Goal: Task Accomplishment & Management: Manage account settings

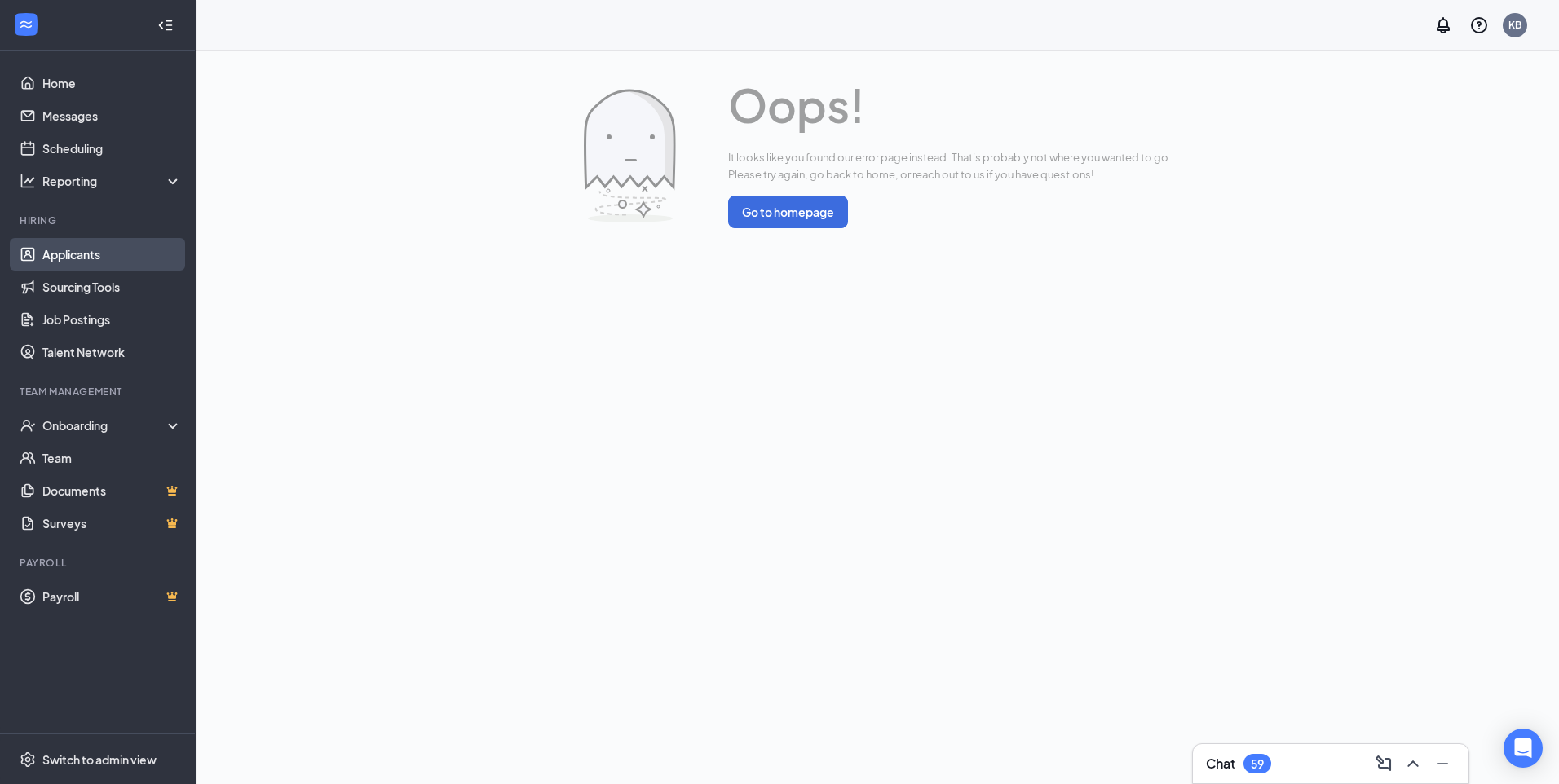
click at [93, 254] on link "Applicants" at bounding box center [111, 254] width 139 height 32
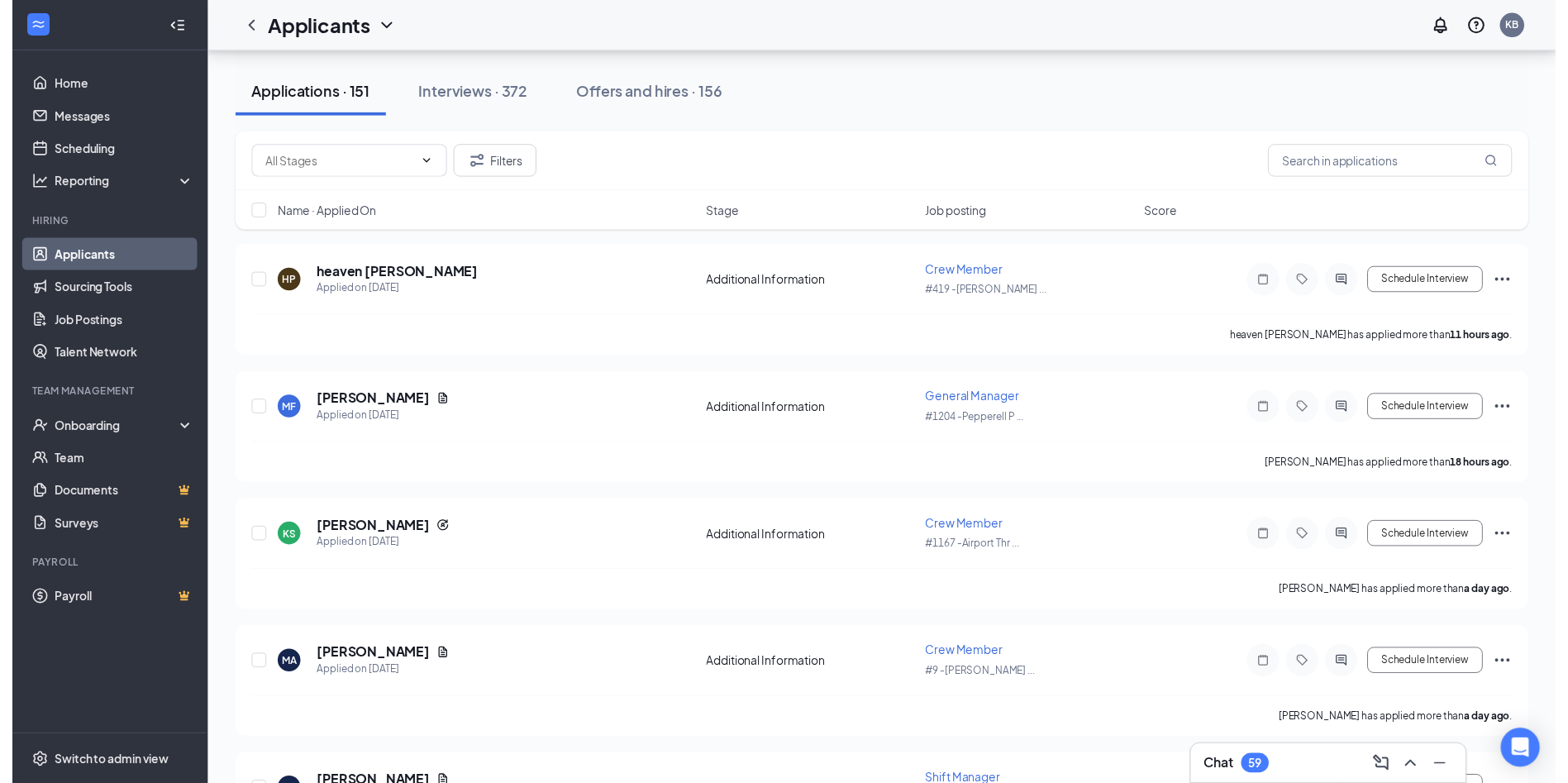
scroll to position [191, 0]
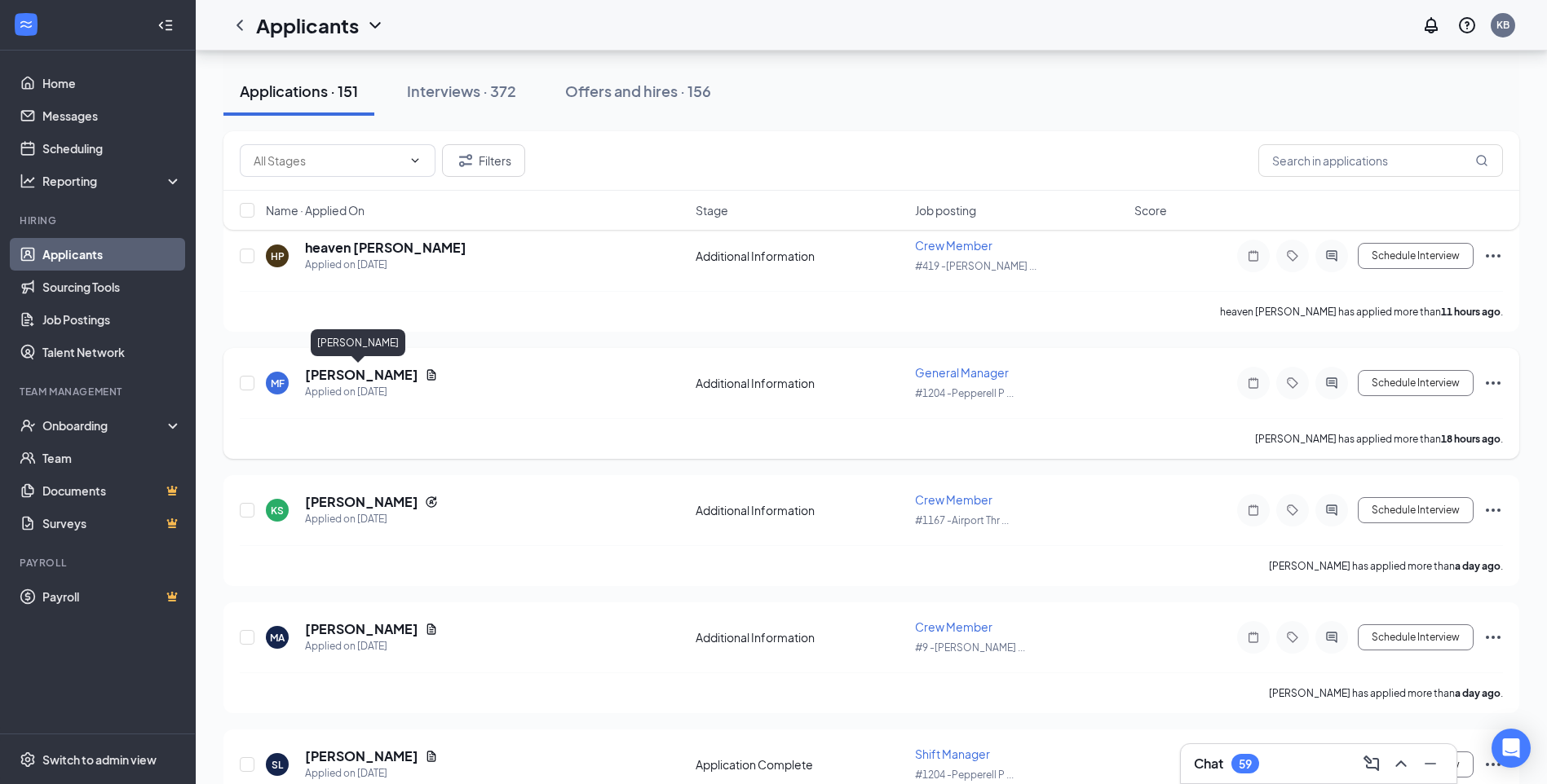
click at [365, 381] on h5 "[PERSON_NAME]" at bounding box center [361, 374] width 113 height 18
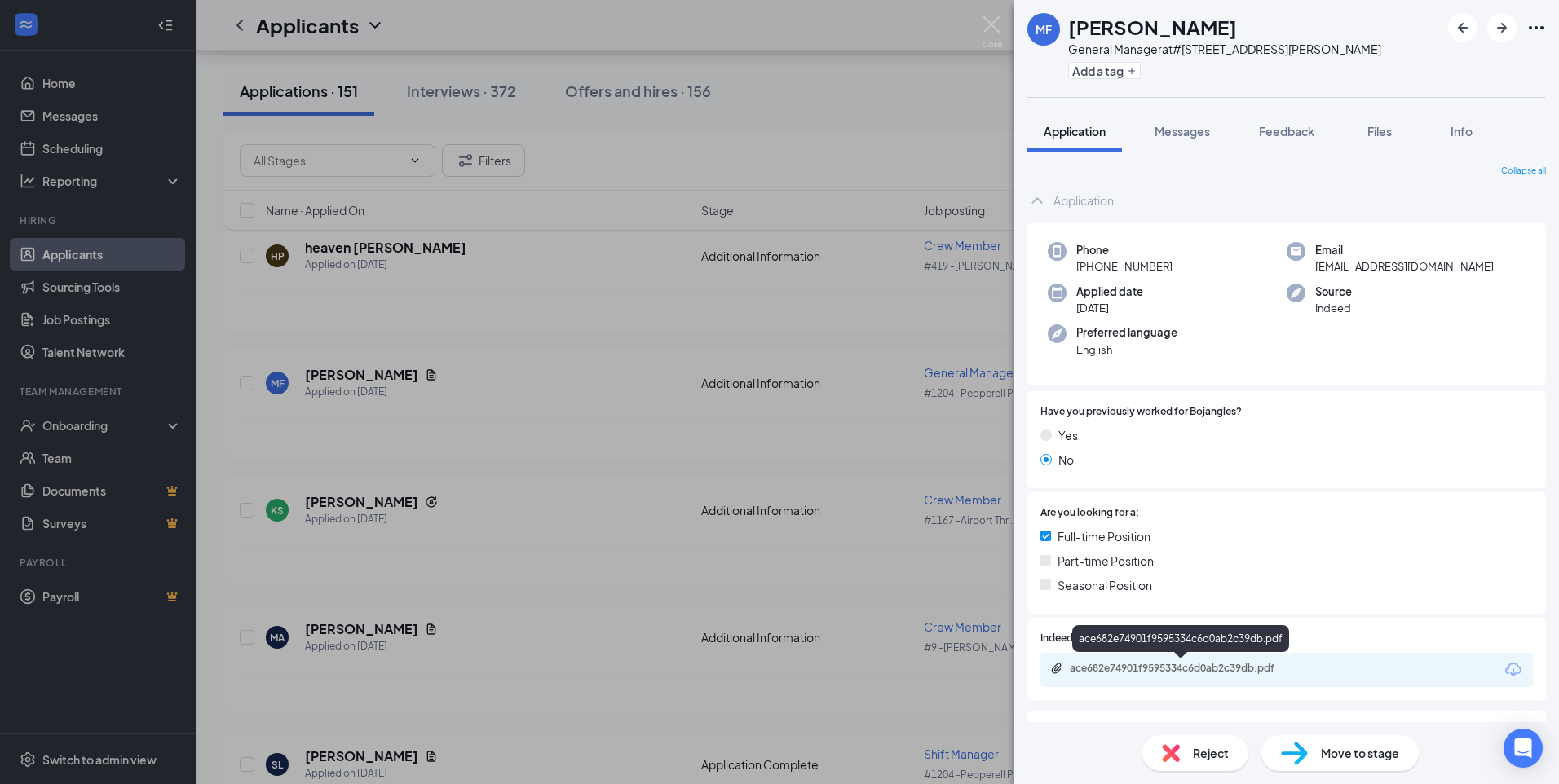
click at [1203, 669] on div "ace682e74901f9595334c6d0ab2c39db.pdf" at bounding box center [1184, 669] width 229 height 13
click at [987, 28] on img at bounding box center [991, 31] width 20 height 31
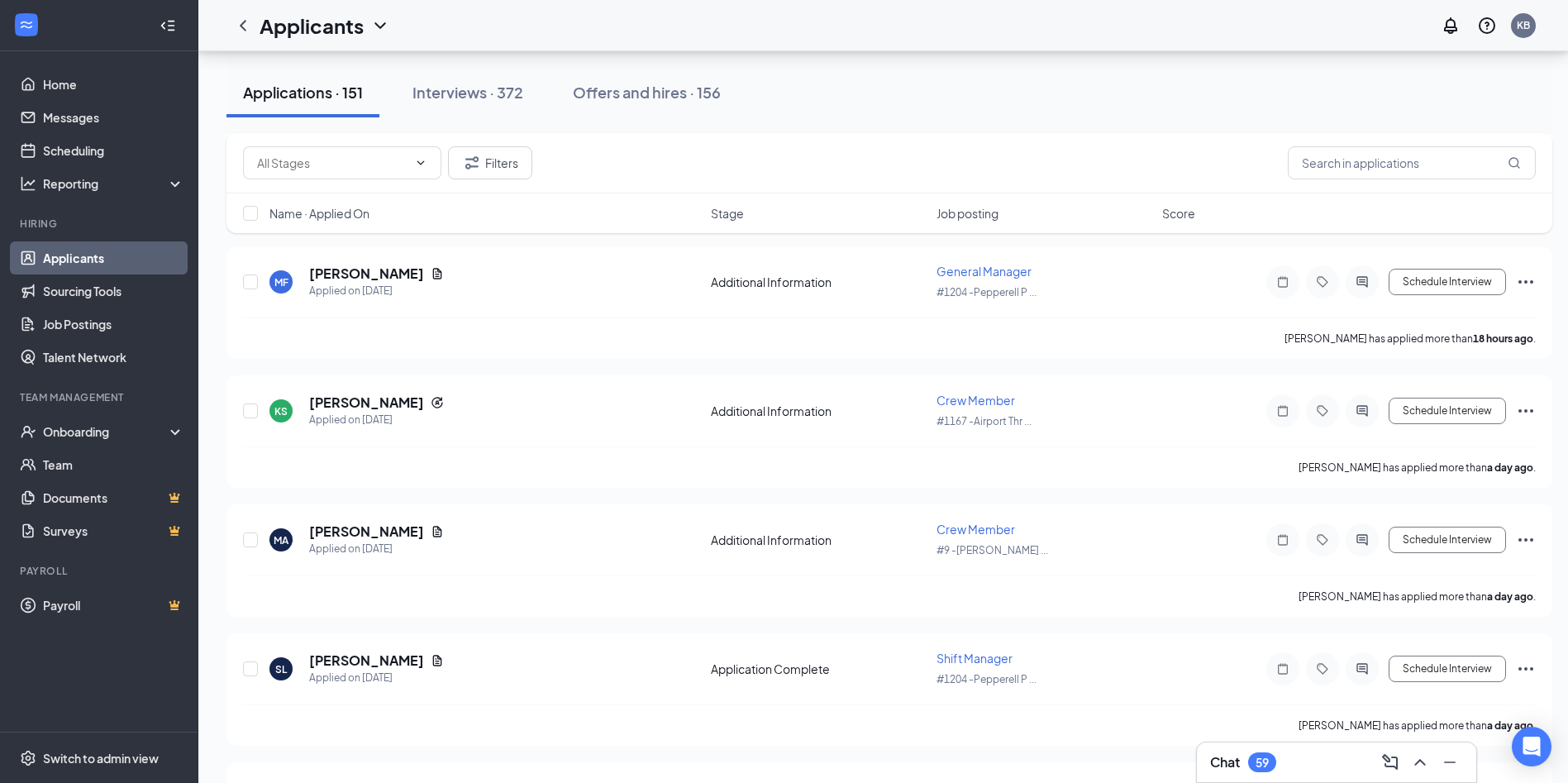
scroll to position [398, 0]
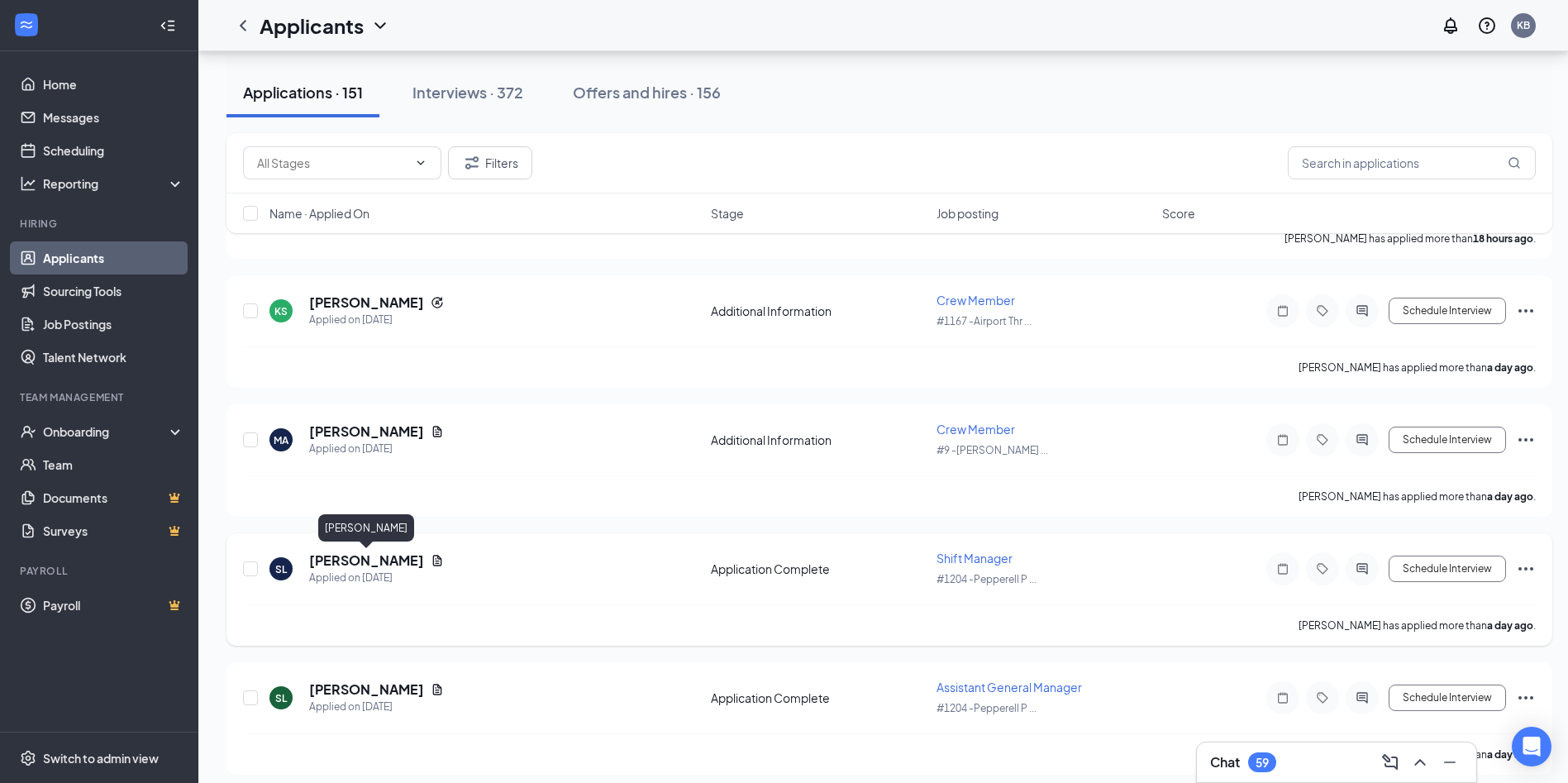
click at [356, 567] on h5 "[PERSON_NAME]" at bounding box center [366, 561] width 115 height 18
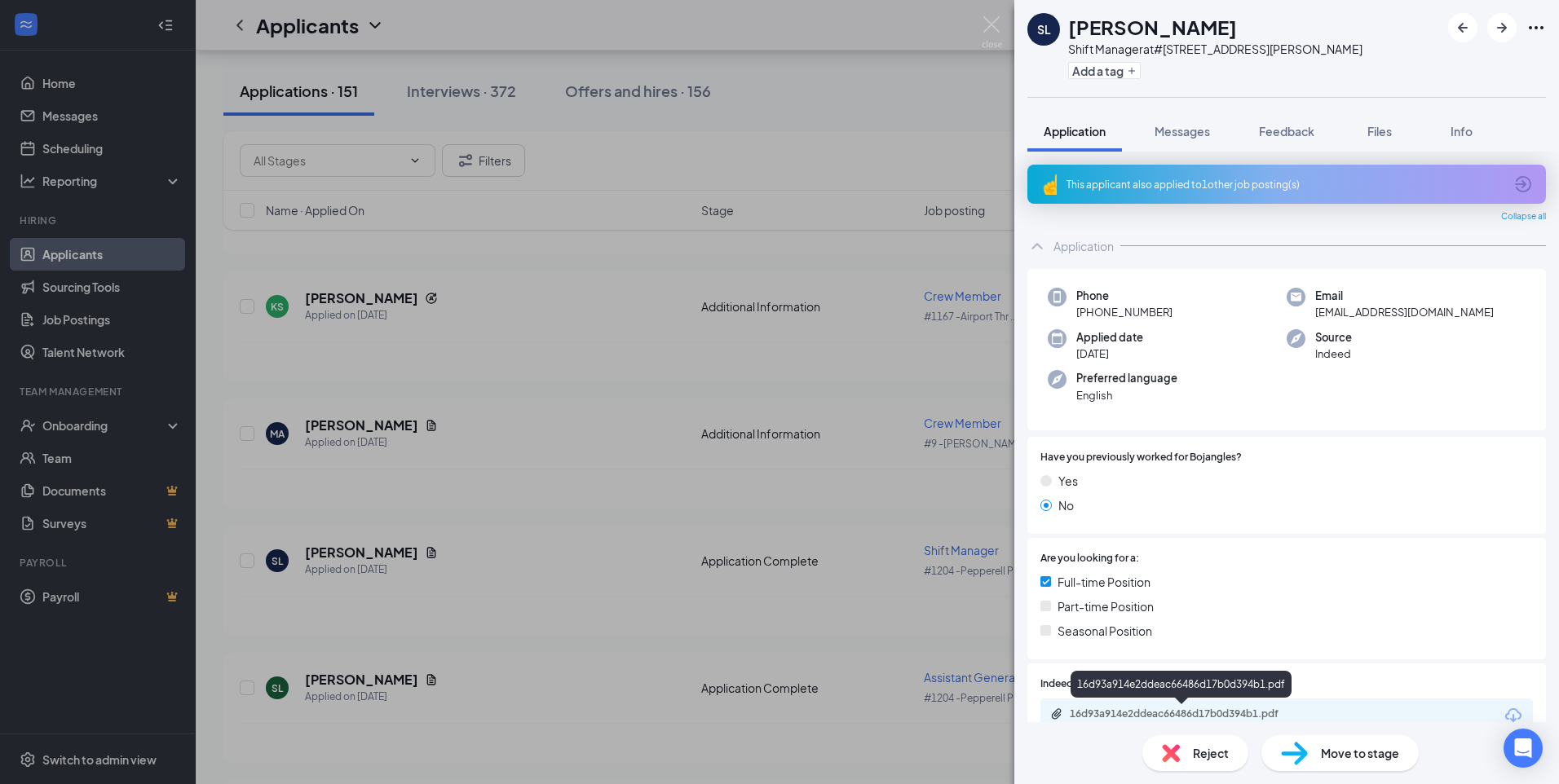
click at [1211, 714] on div "16d93a914e2ddeac66486d17b0d394b1.pdf" at bounding box center [1184, 714] width 229 height 13
click at [985, 27] on img at bounding box center [991, 31] width 20 height 31
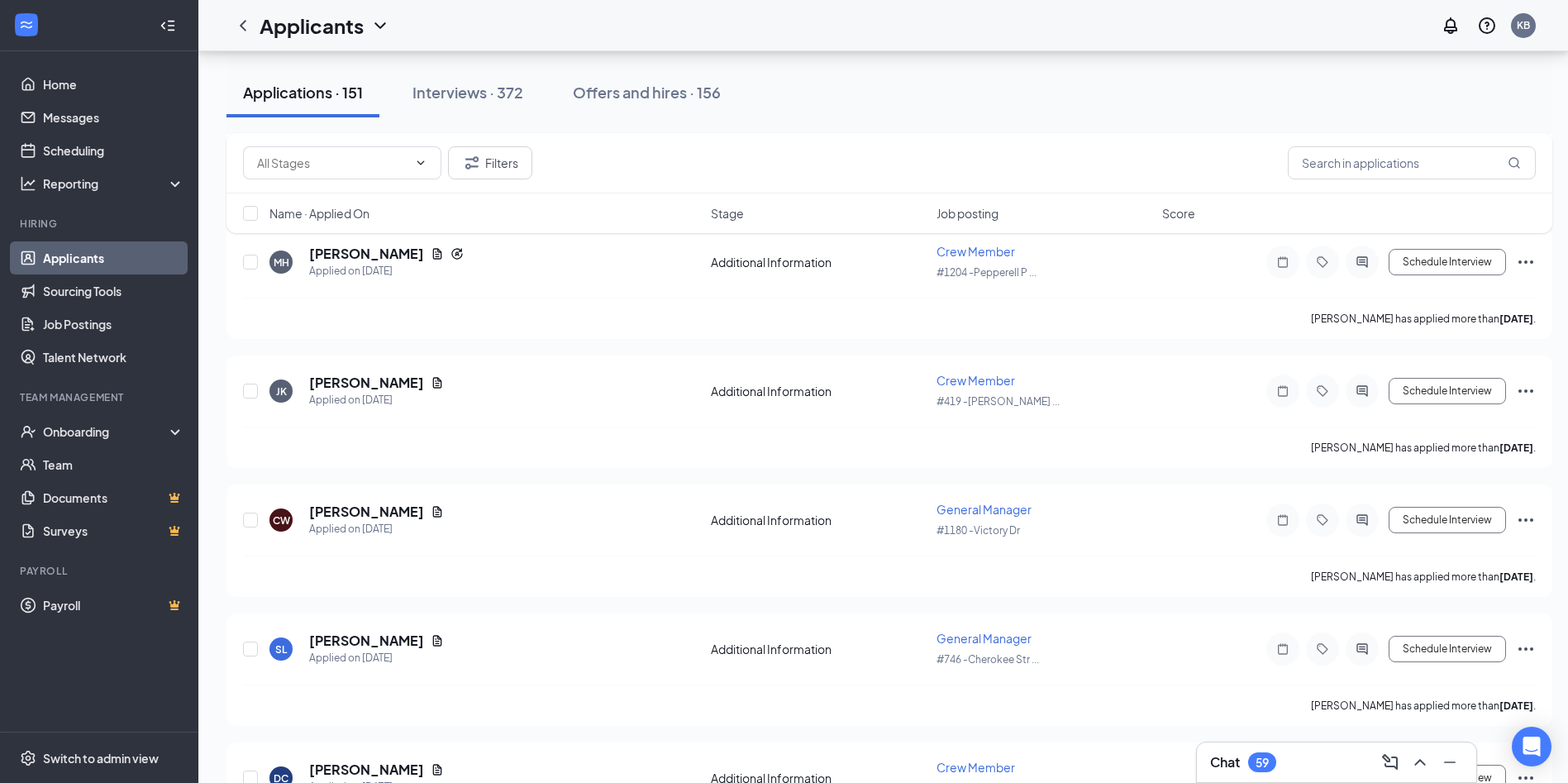
scroll to position [1513, 0]
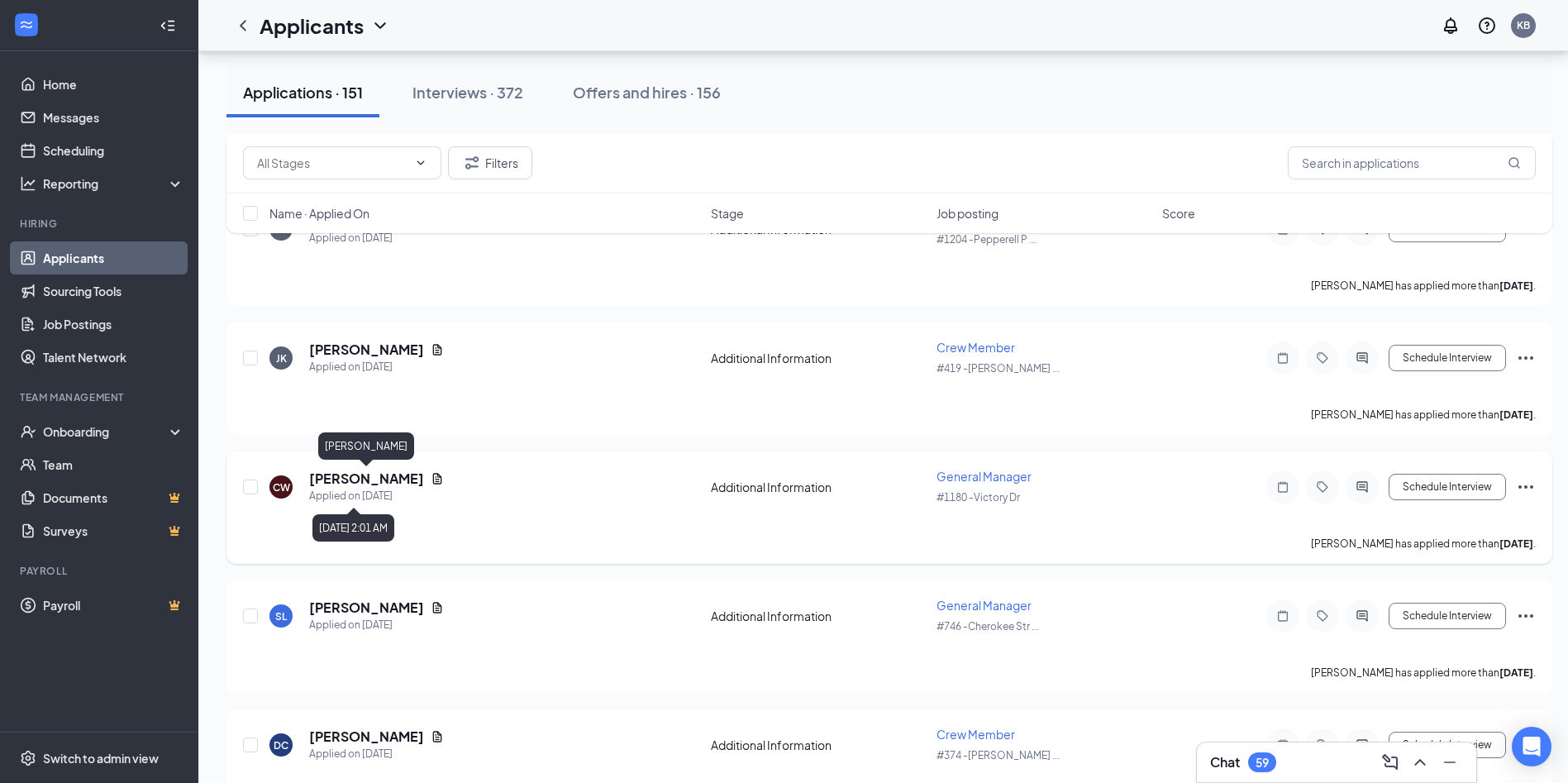
click at [382, 484] on h5 "[PERSON_NAME]" at bounding box center [366, 478] width 115 height 18
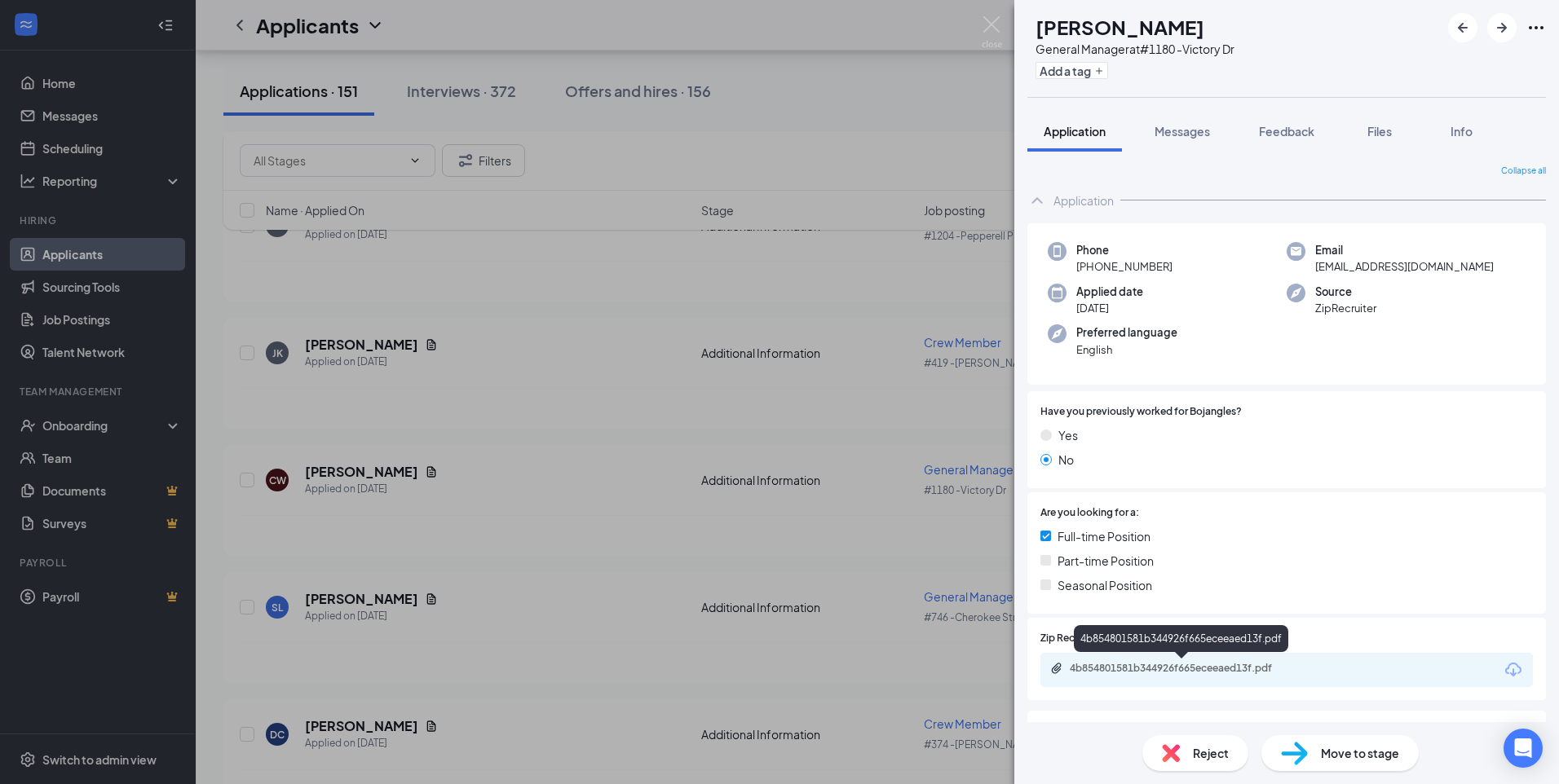
click at [1205, 671] on div "4b854801581b344926f665eceeaed13f.pdf" at bounding box center [1184, 669] width 229 height 13
click at [985, 23] on img at bounding box center [991, 31] width 20 height 31
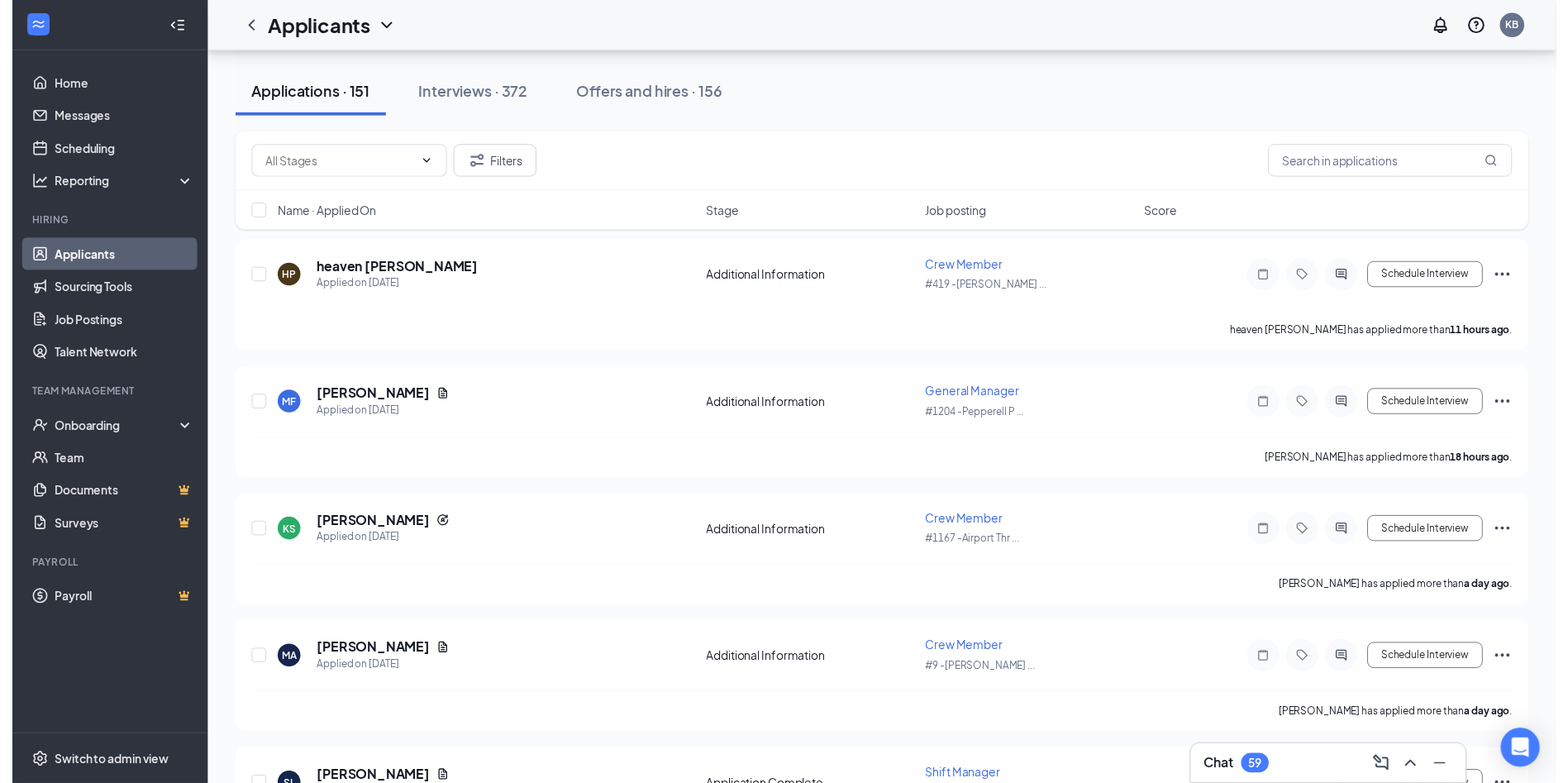
scroll to position [218, 0]
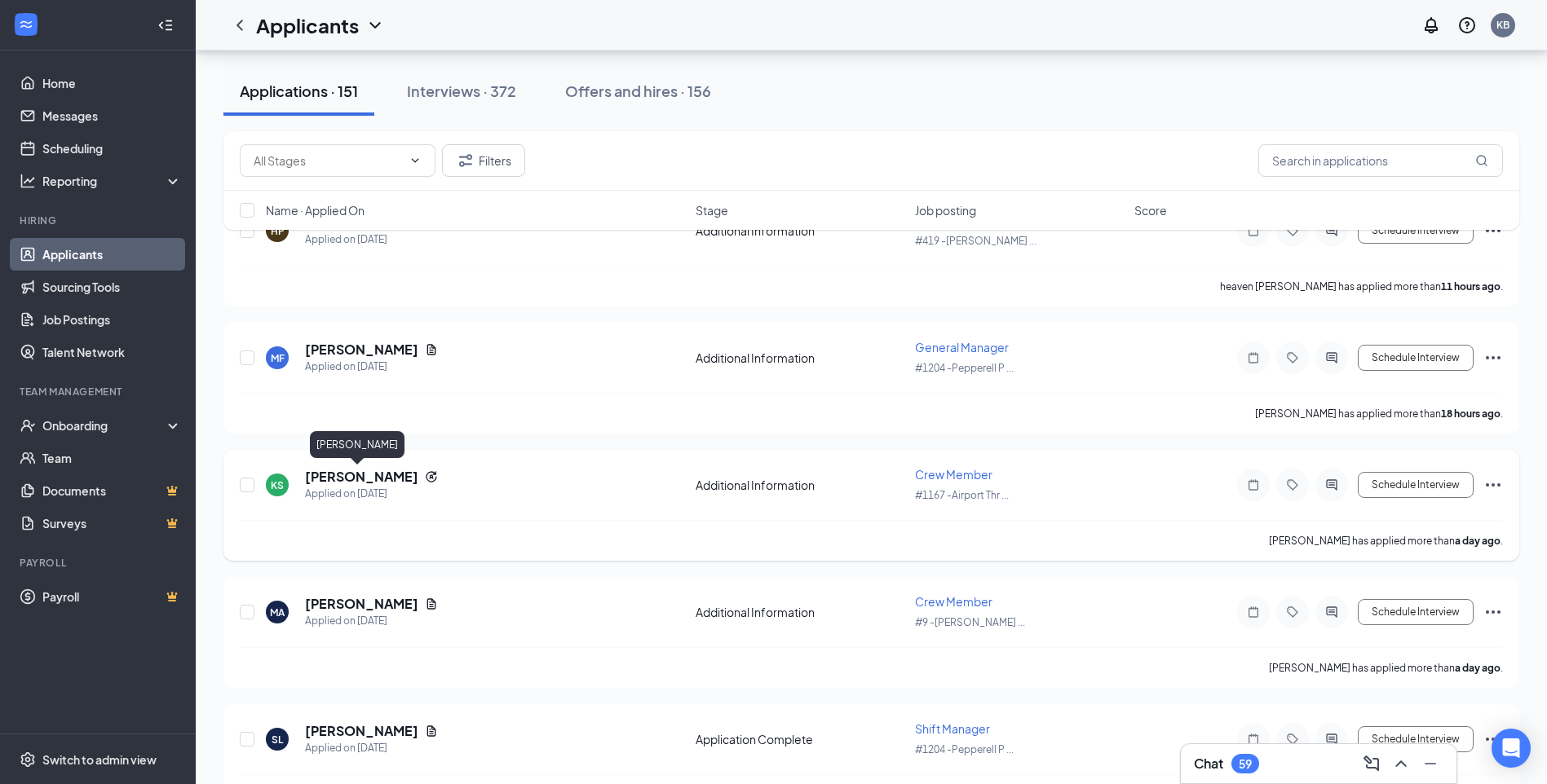
click at [341, 483] on h5 "[PERSON_NAME]" at bounding box center [361, 476] width 113 height 18
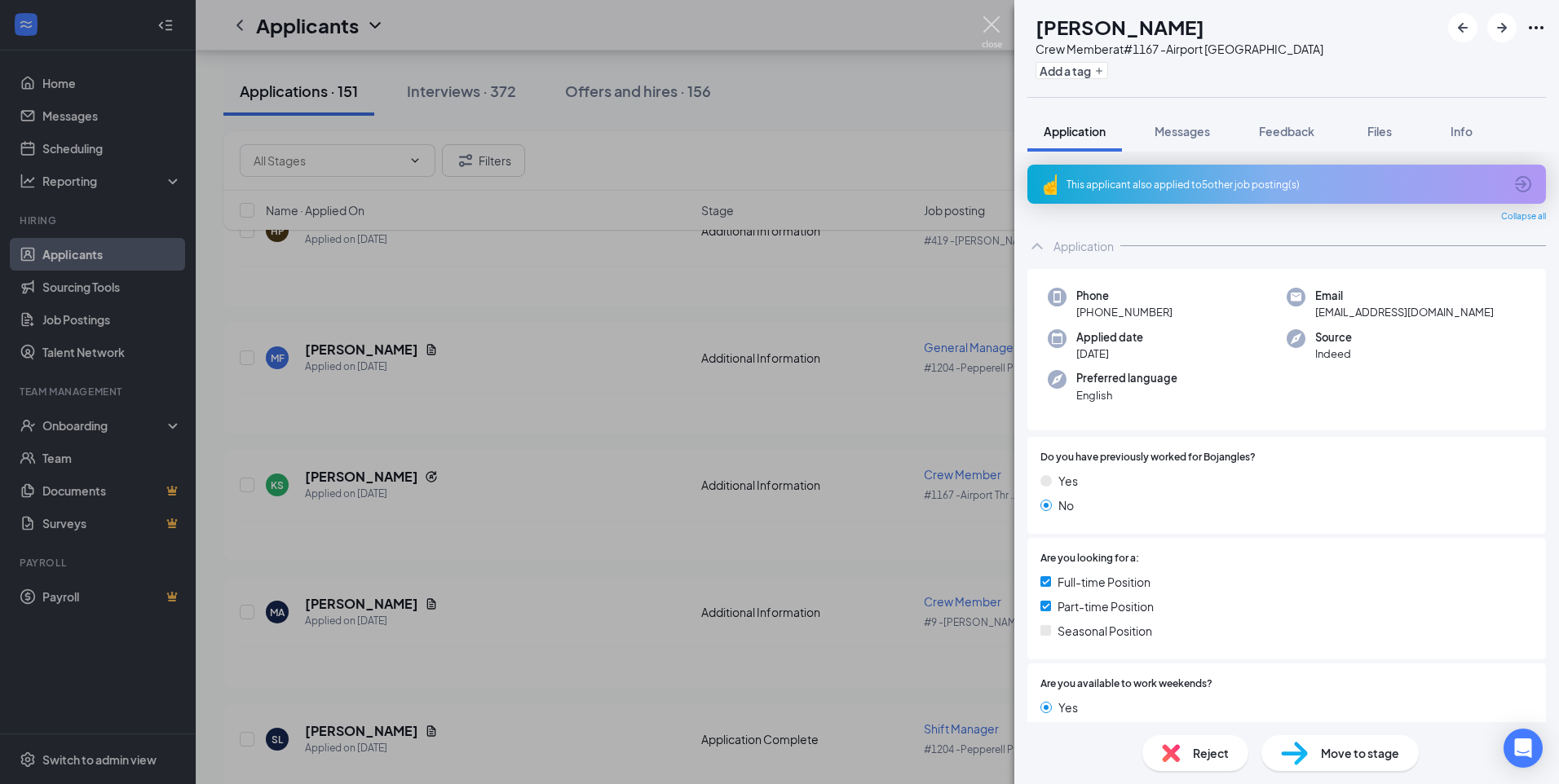
click at [988, 24] on img at bounding box center [991, 31] width 20 height 31
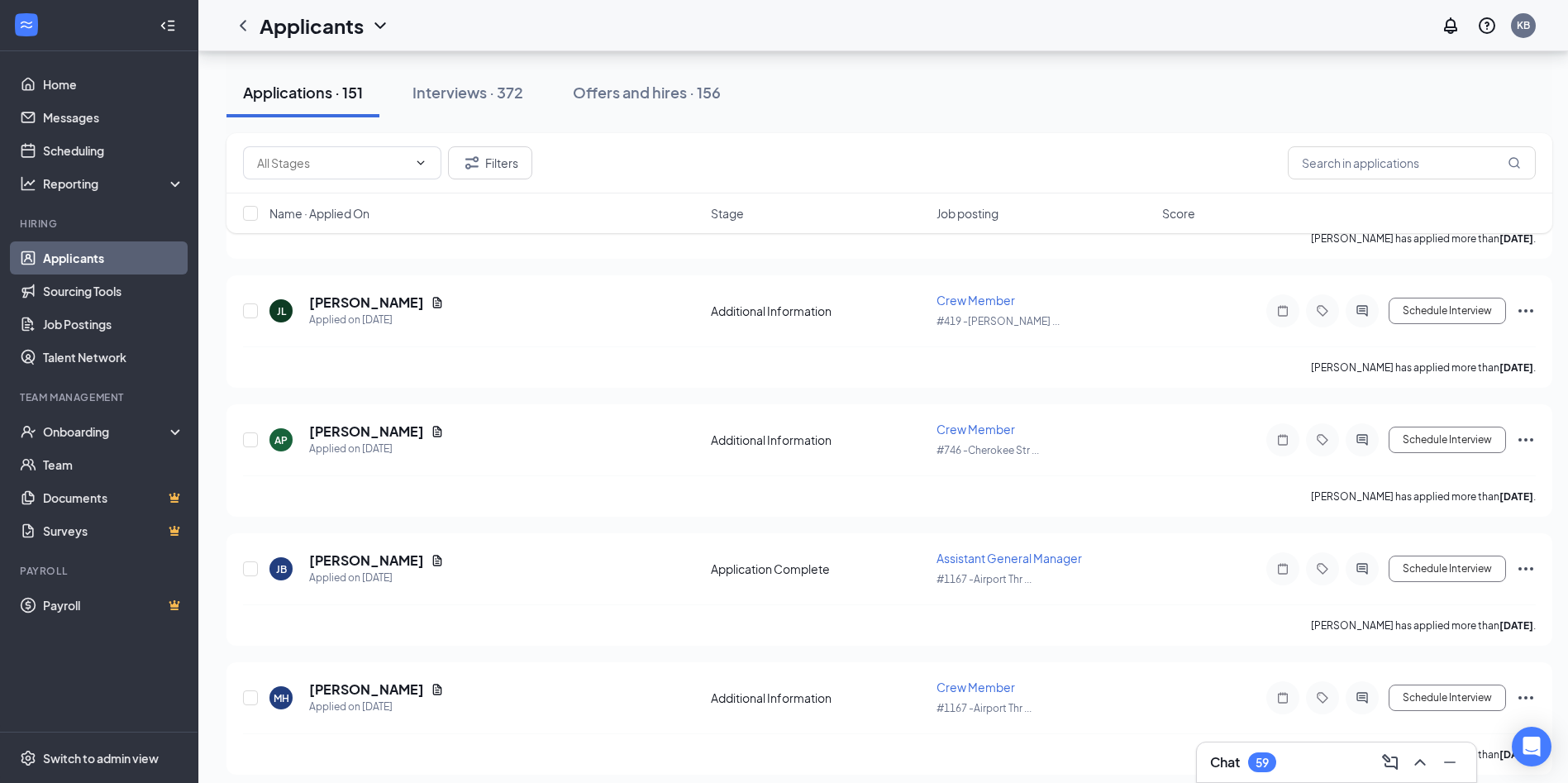
scroll to position [2881, 0]
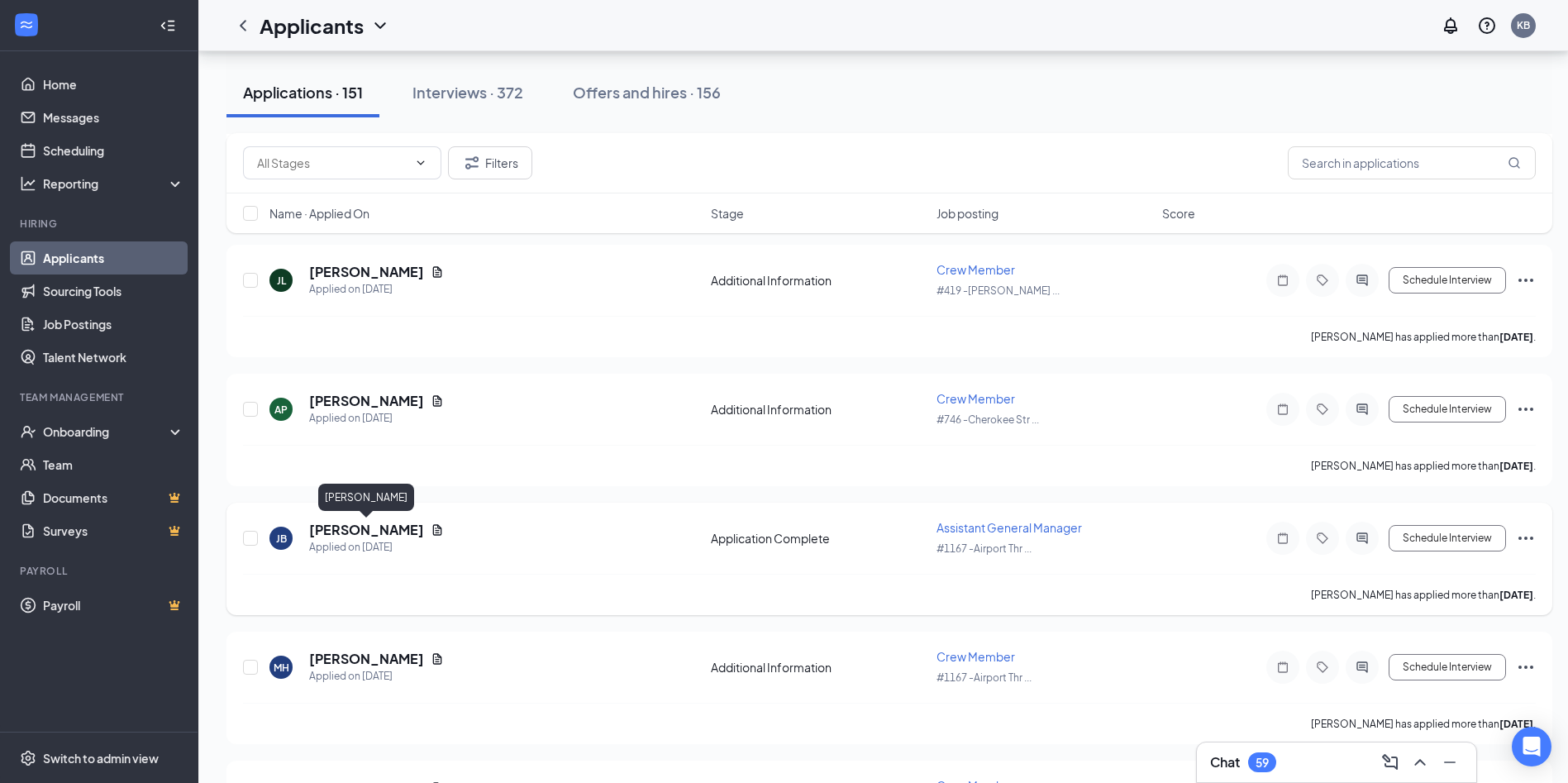
click at [385, 530] on h5 "[PERSON_NAME]" at bounding box center [366, 530] width 115 height 18
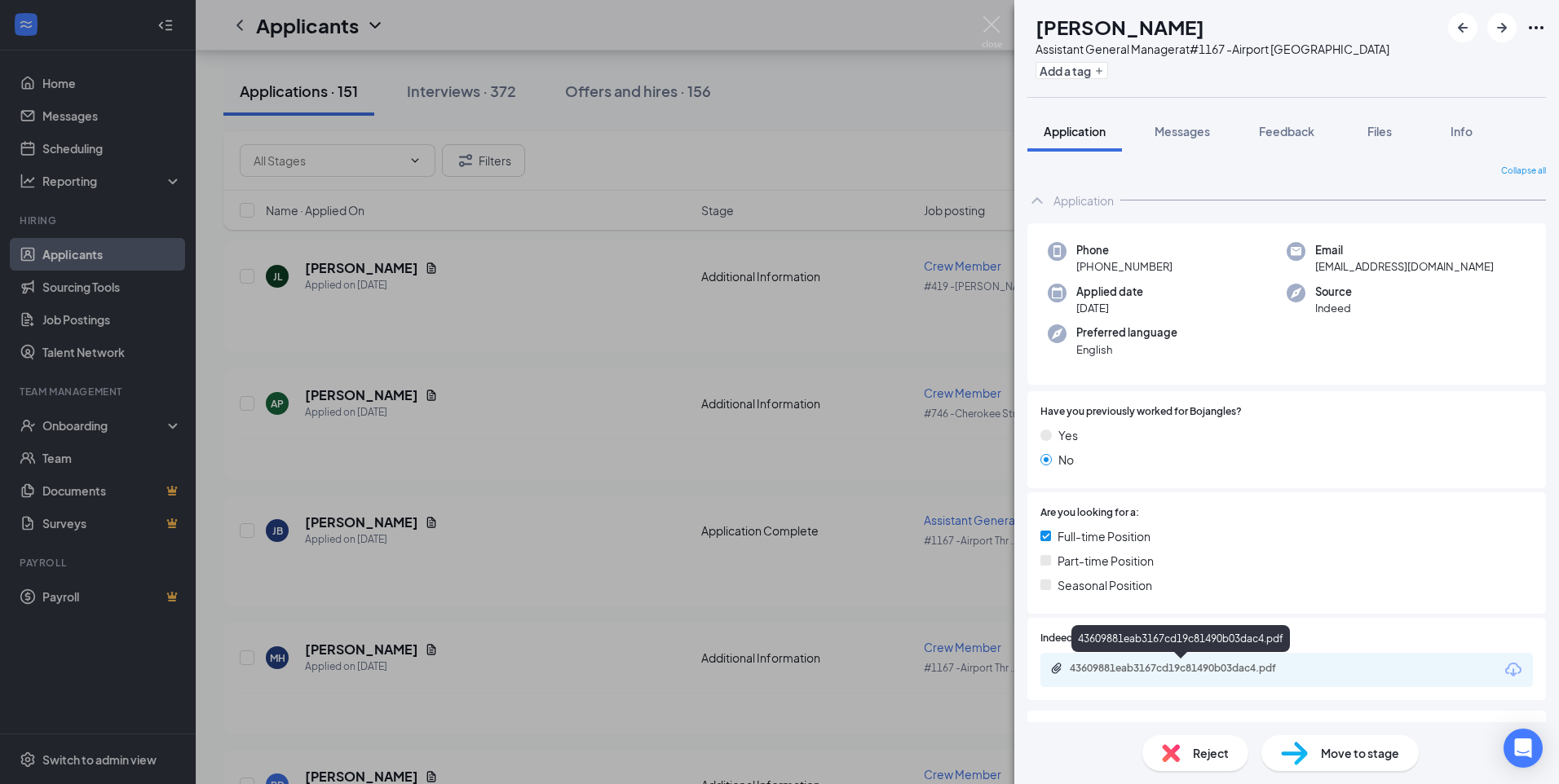
click at [1165, 669] on div "43609881eab3167cd19c81490b03dac4.pdf" at bounding box center [1184, 669] width 229 height 13
click at [993, 26] on img at bounding box center [991, 31] width 20 height 31
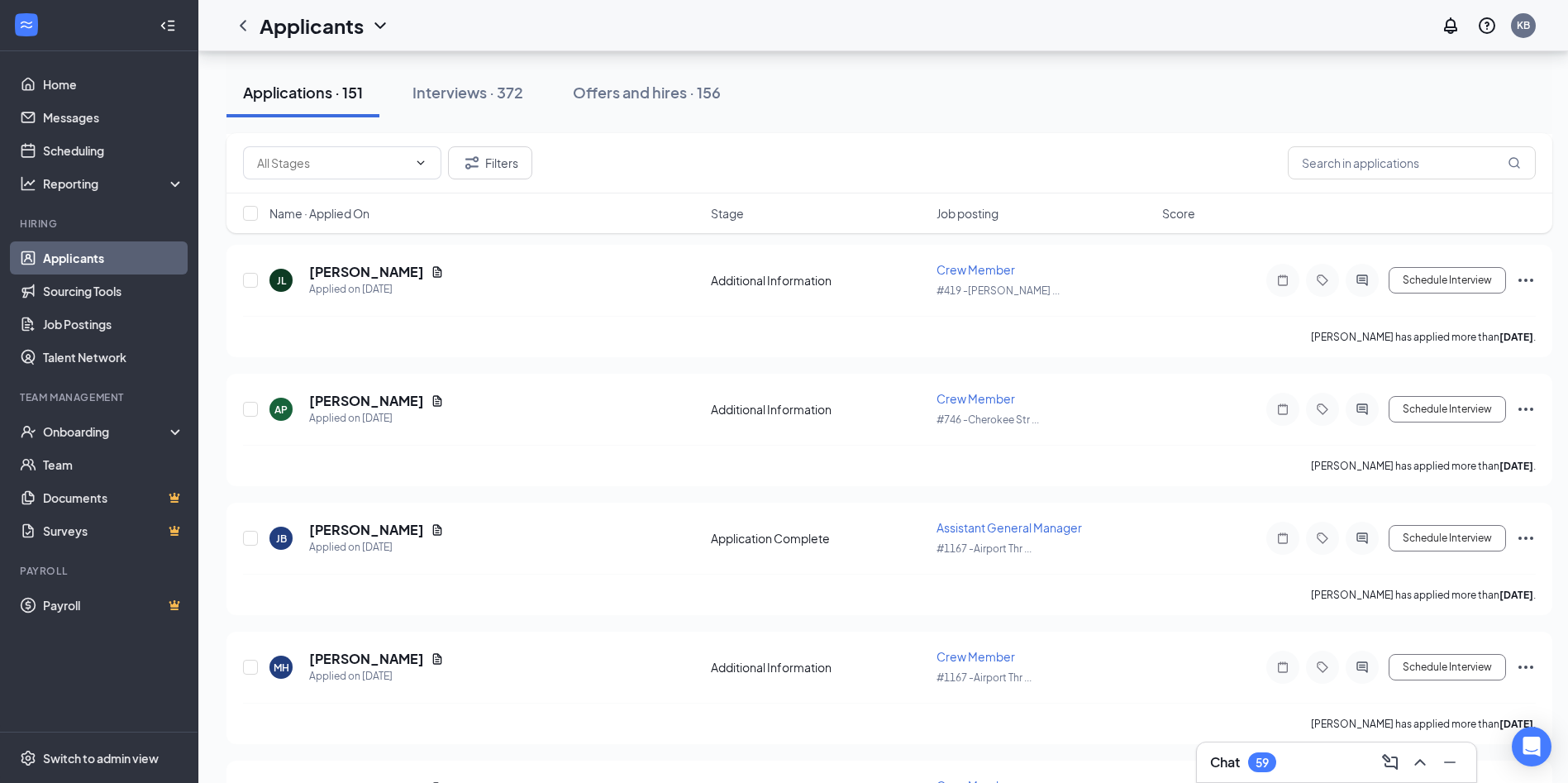
click at [1567, 163] on div "All Locations Change Applicants can't schedule interviews. Add your availabilit…" at bounding box center [889, 716] width 1383 height 7091
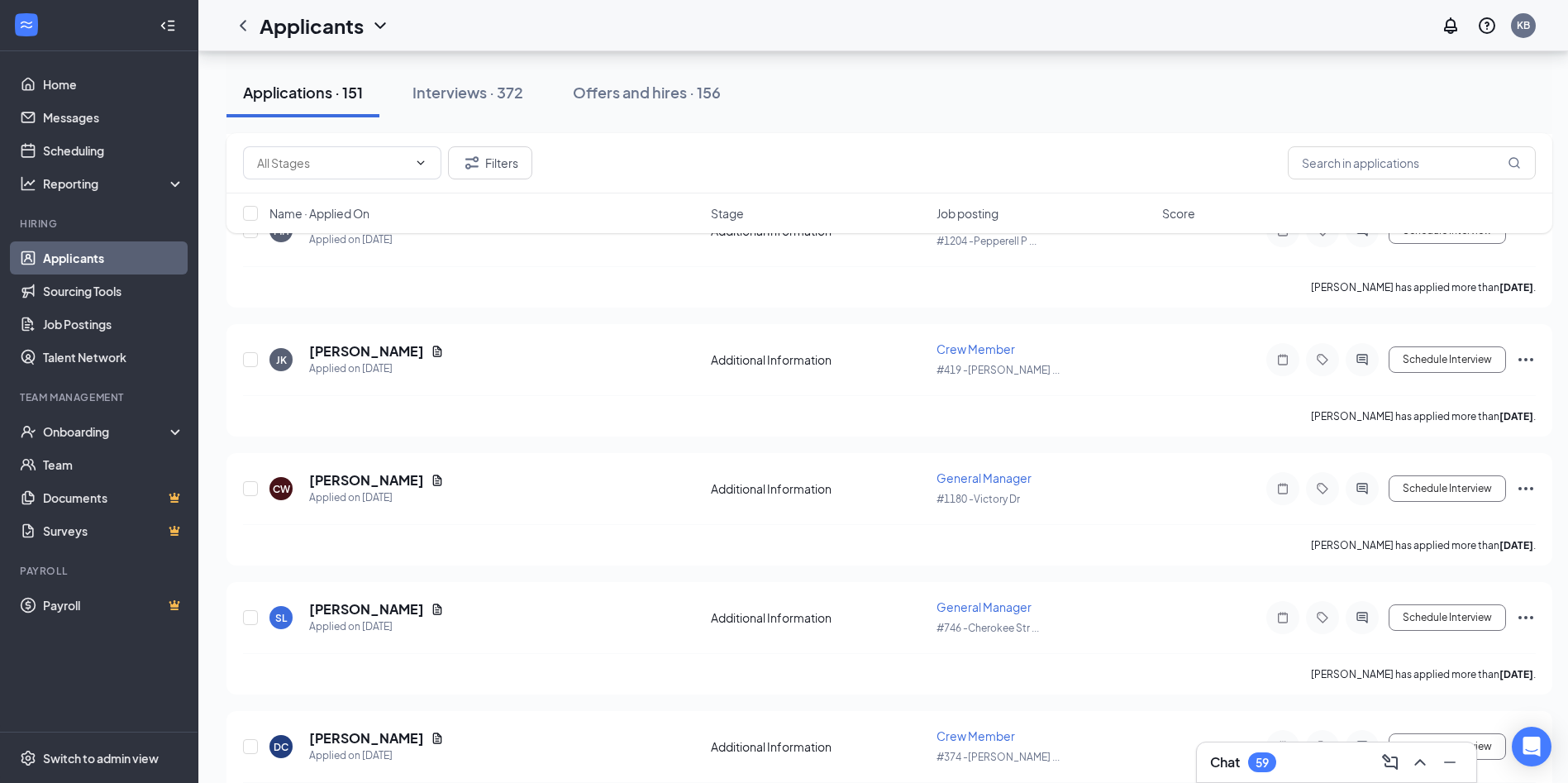
scroll to position [826, 0]
